Goal: Register for event/course

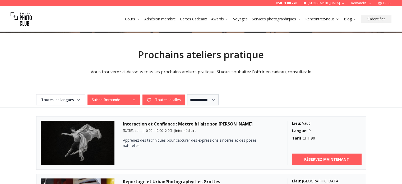
scroll to position [81, 0]
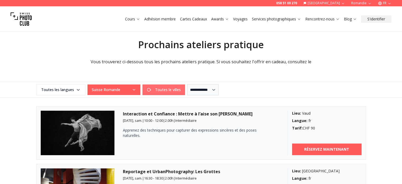
click at [163, 88] on button "Toutes le villes" at bounding box center [164, 89] width 43 height 11
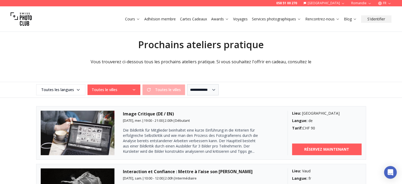
click at [132, 89] on icon "button" at bounding box center [134, 90] width 4 height 4
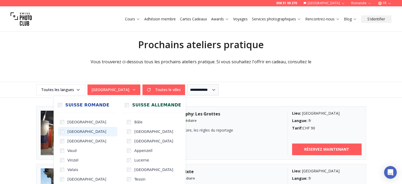
click at [64, 129] on label "[GEOGRAPHIC_DATA]" at bounding box center [87, 132] width 59 height 10
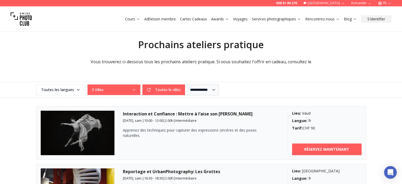
click at [258, 83] on div "**********" at bounding box center [201, 90] width 402 height 16
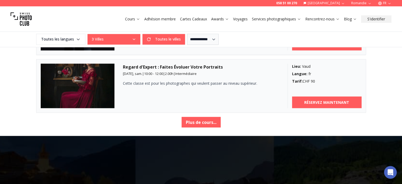
scroll to position [962, 0]
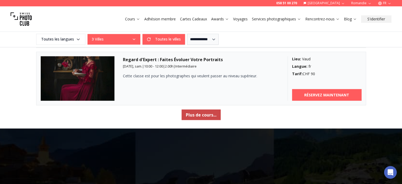
click at [205, 109] on button "Plus de cours..." at bounding box center [201, 114] width 39 height 11
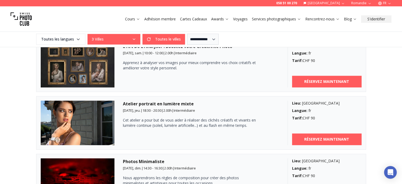
scroll to position [296, 0]
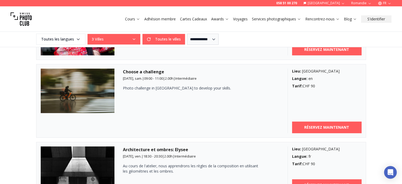
click at [94, 91] on img at bounding box center [78, 90] width 74 height 44
click at [110, 70] on img at bounding box center [78, 90] width 74 height 44
click at [91, 84] on img at bounding box center [78, 90] width 74 height 44
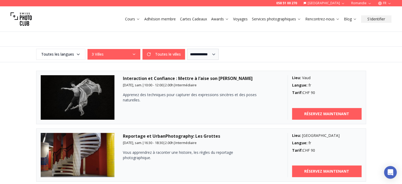
scroll to position [140, 0]
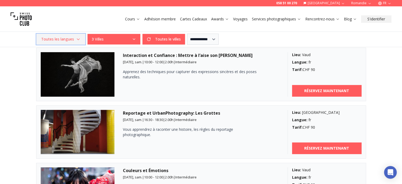
click at [54, 41] on span "Toutes les langues" at bounding box center [61, 39] width 48 height 10
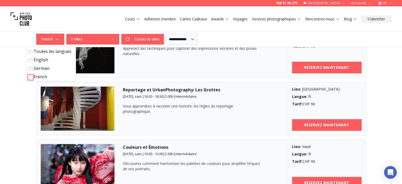
scroll to position [158, 0]
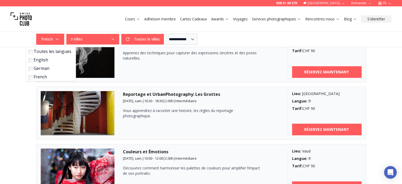
click at [90, 110] on img at bounding box center [78, 113] width 74 height 44
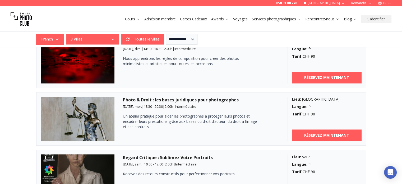
scroll to position [500, 0]
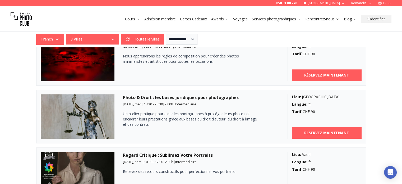
click at [174, 94] on h3 "Photo & Droit : les bases juridiques pour photographes" at bounding box center [201, 97] width 156 height 6
click at [64, 122] on img at bounding box center [78, 116] width 74 height 44
click at [155, 102] on span "18:30 - 20:30" at bounding box center [153, 104] width 19 height 5
click at [138, 16] on button "Cours" at bounding box center [132, 18] width 19 height 7
click at [99, 16] on div "Cours Adhésion membre Cartes Cadeaux Awards Voyages Services photographiques Re…" at bounding box center [201, 18] width 402 height 25
